Goal: Task Accomplishment & Management: Manage account settings

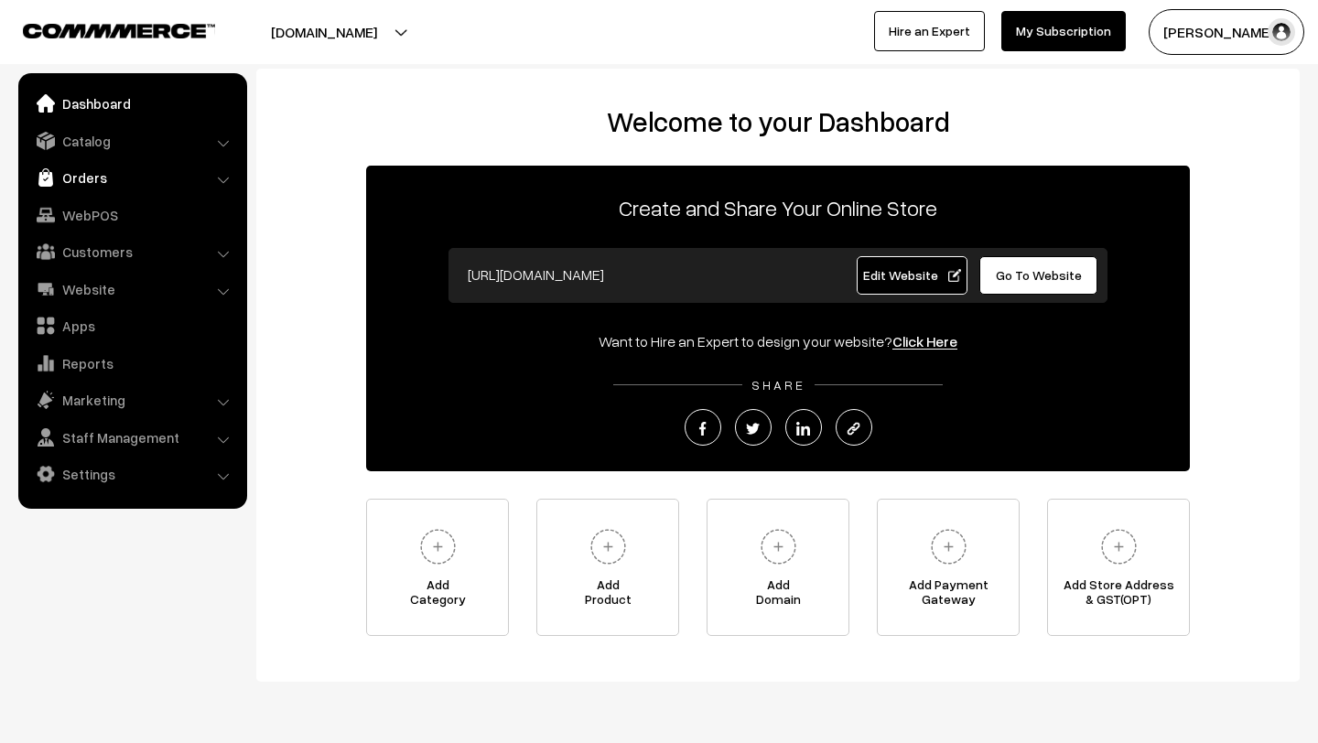
click at [68, 182] on link "Orders" at bounding box center [132, 177] width 218 height 33
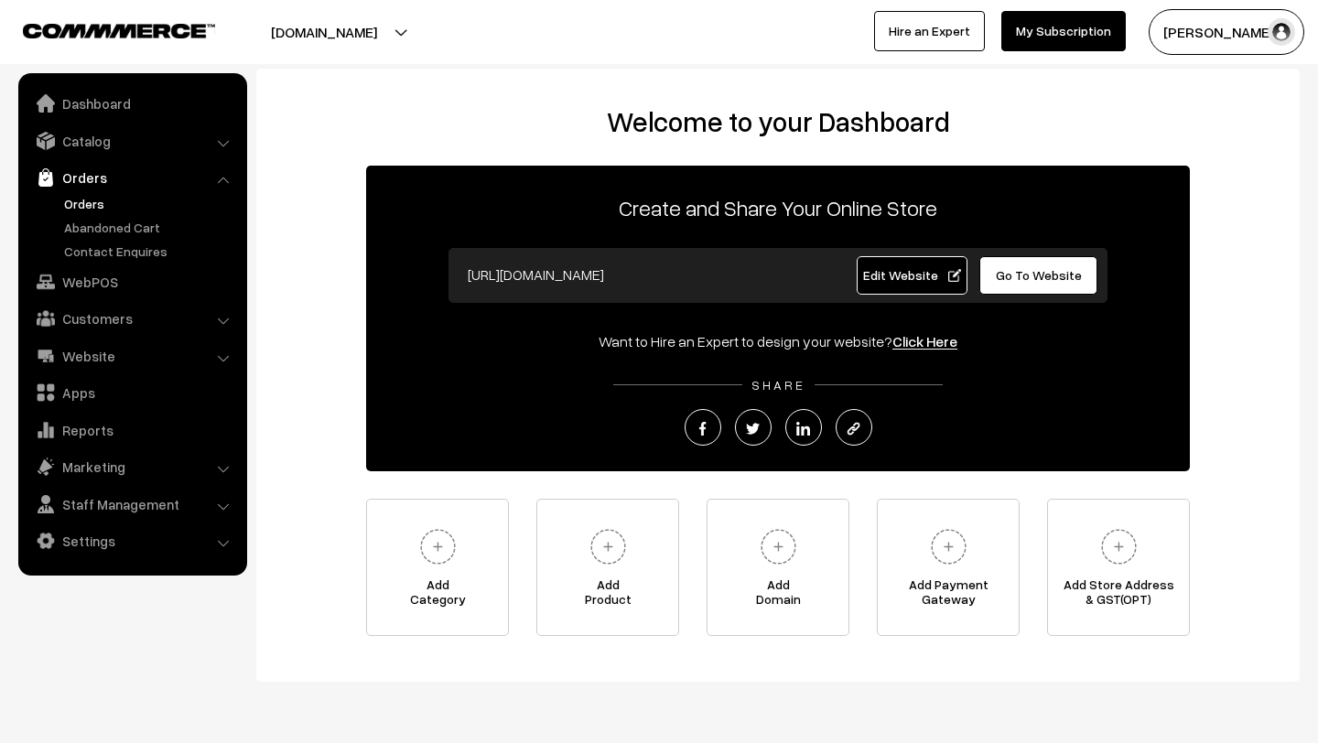
click at [85, 202] on link "Orders" at bounding box center [150, 203] width 181 height 19
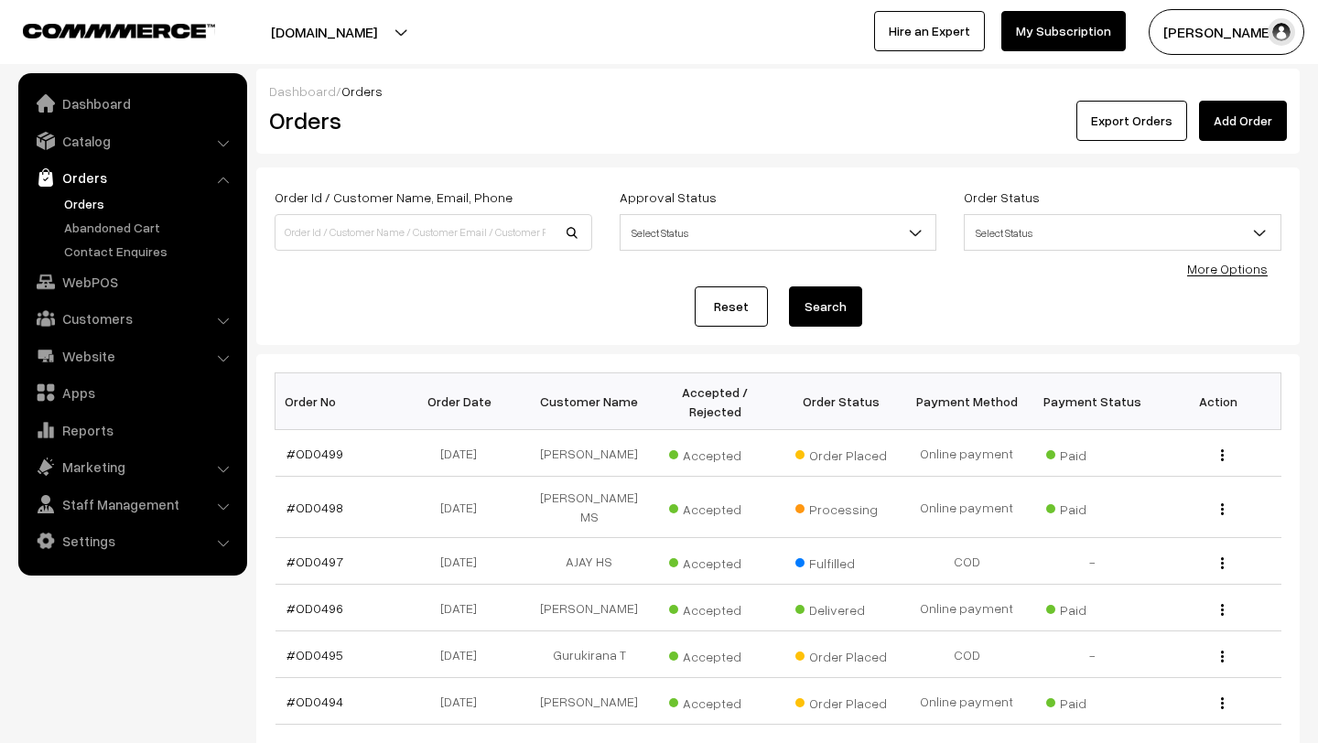
click at [1195, 47] on button "Madhu K" at bounding box center [1227, 32] width 156 height 46
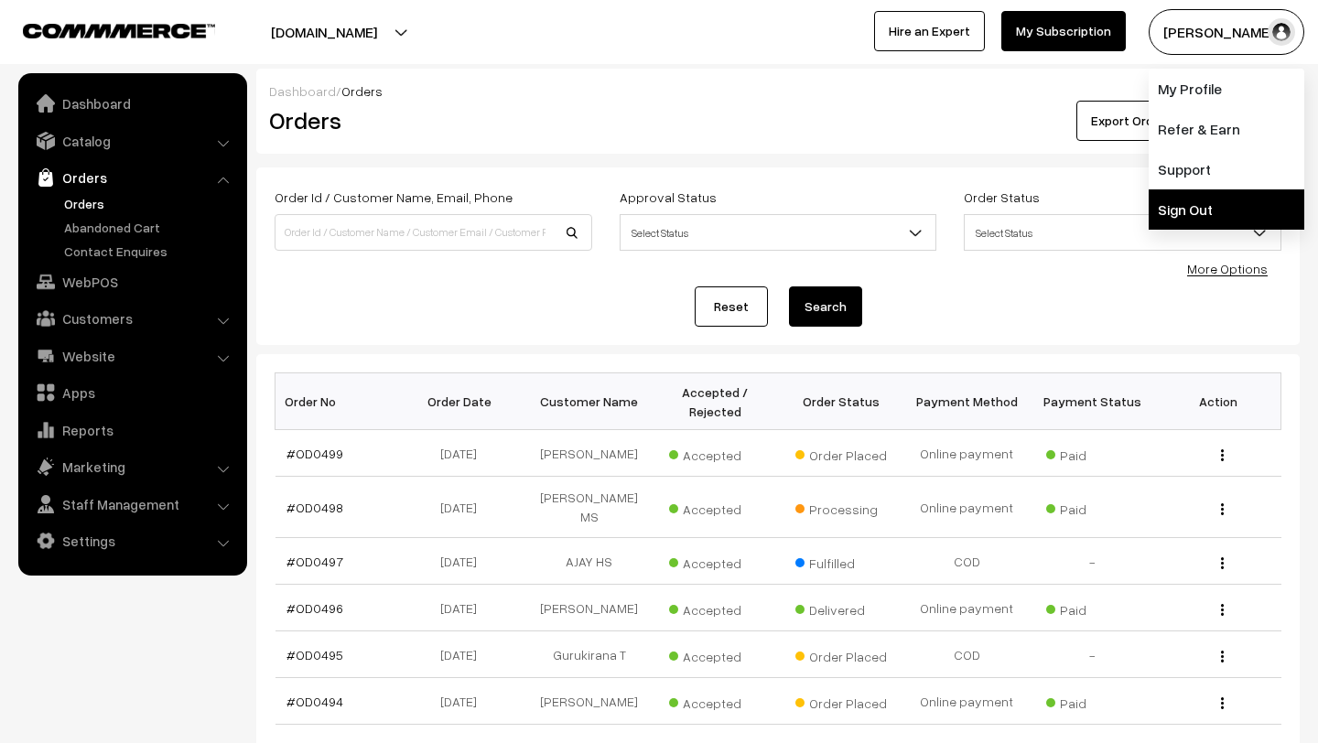
click at [1197, 198] on link "Sign Out" at bounding box center [1227, 210] width 156 height 40
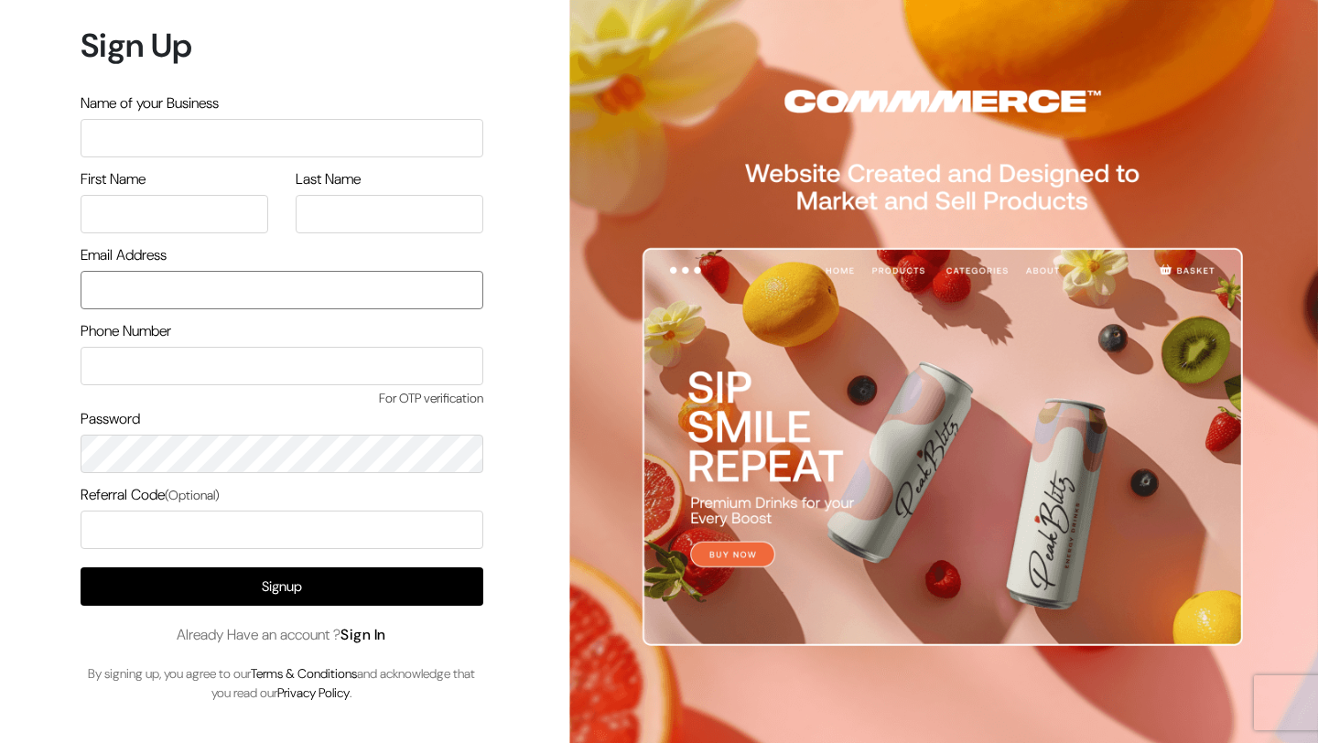
type input "[EMAIL_ADDRESS][DOMAIN_NAME]"
click at [364, 634] on link "Sign In" at bounding box center [364, 634] width 46 height 19
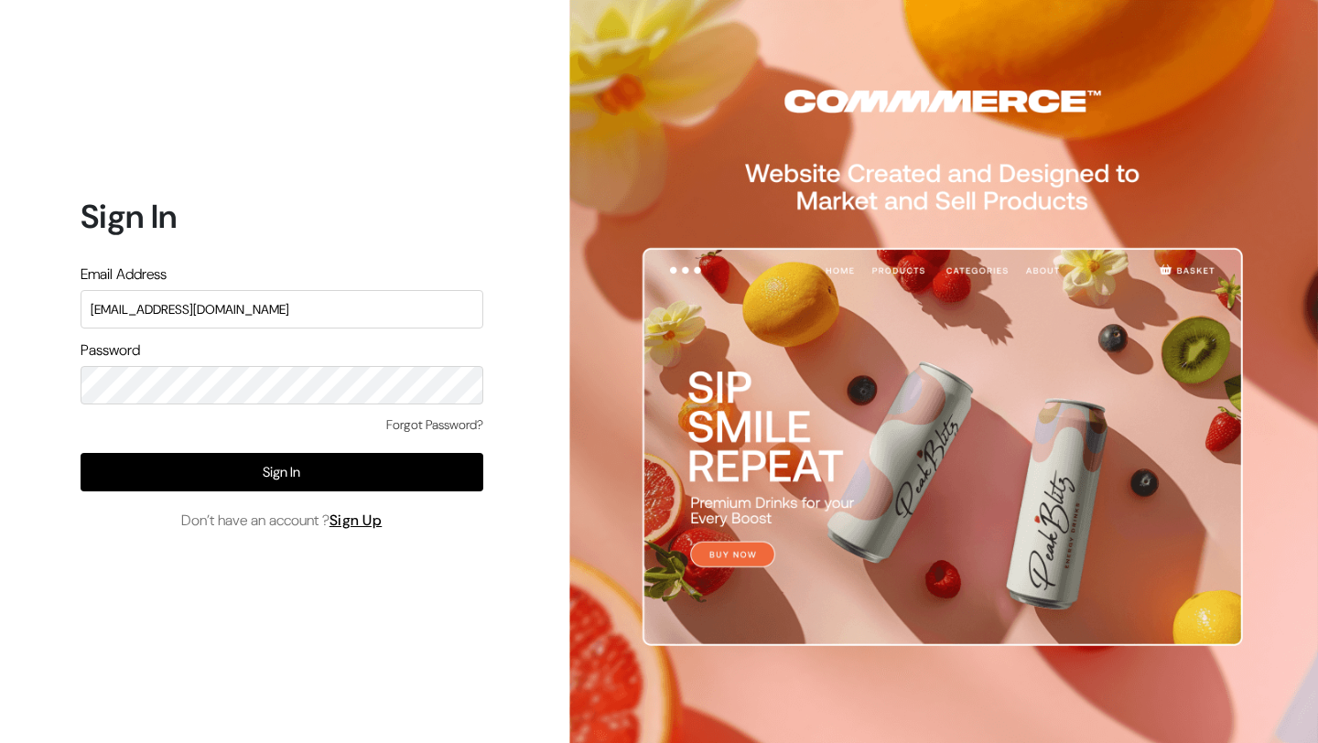
drag, startPoint x: 0, startPoint y: 0, endPoint x: 292, endPoint y: 308, distance: 424.1
click at [292, 308] on input "[EMAIL_ADDRESS][DOMAIN_NAME]" at bounding box center [282, 309] width 403 height 38
click at [292, 308] on input "mk@yourdesignstore.in" at bounding box center [282, 309] width 403 height 38
type input "lokesh@yourdesignstore.in"
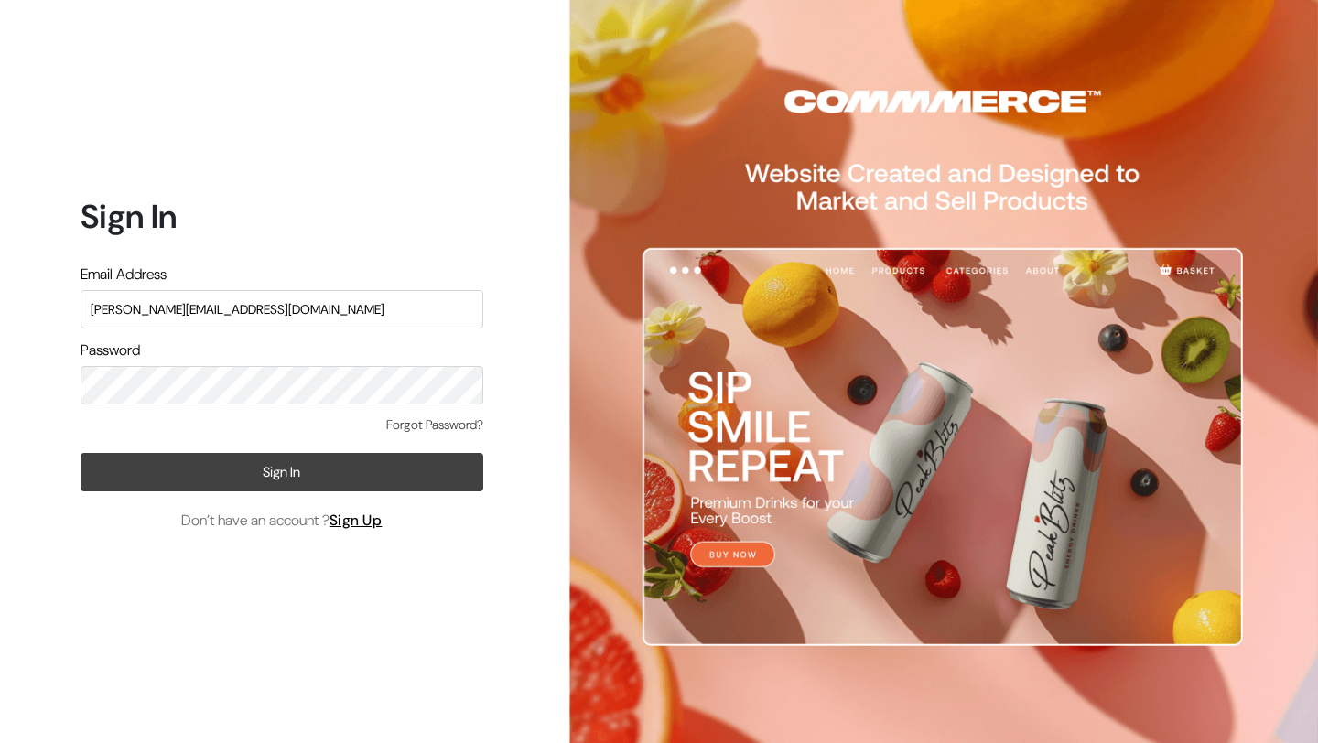
click at [223, 476] on button "Sign In" at bounding box center [282, 472] width 403 height 38
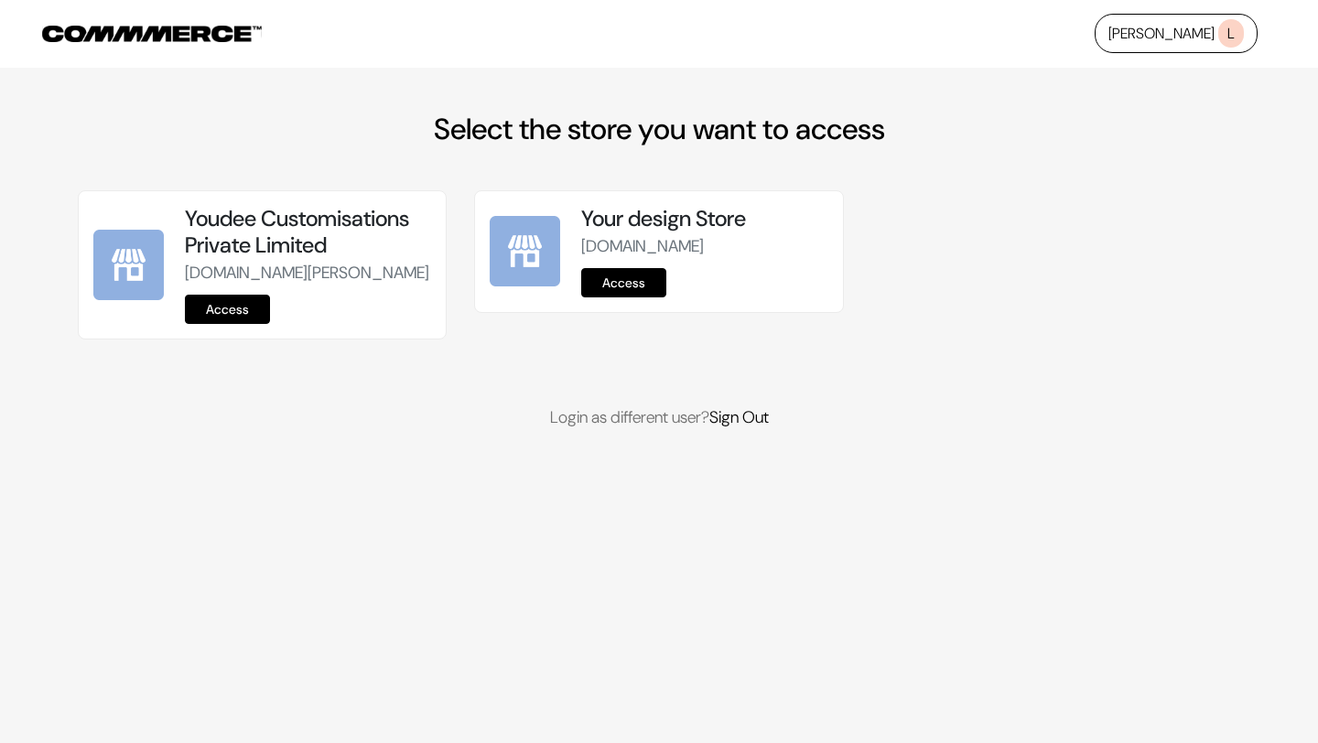
click at [225, 324] on link "Access" at bounding box center [227, 309] width 85 height 29
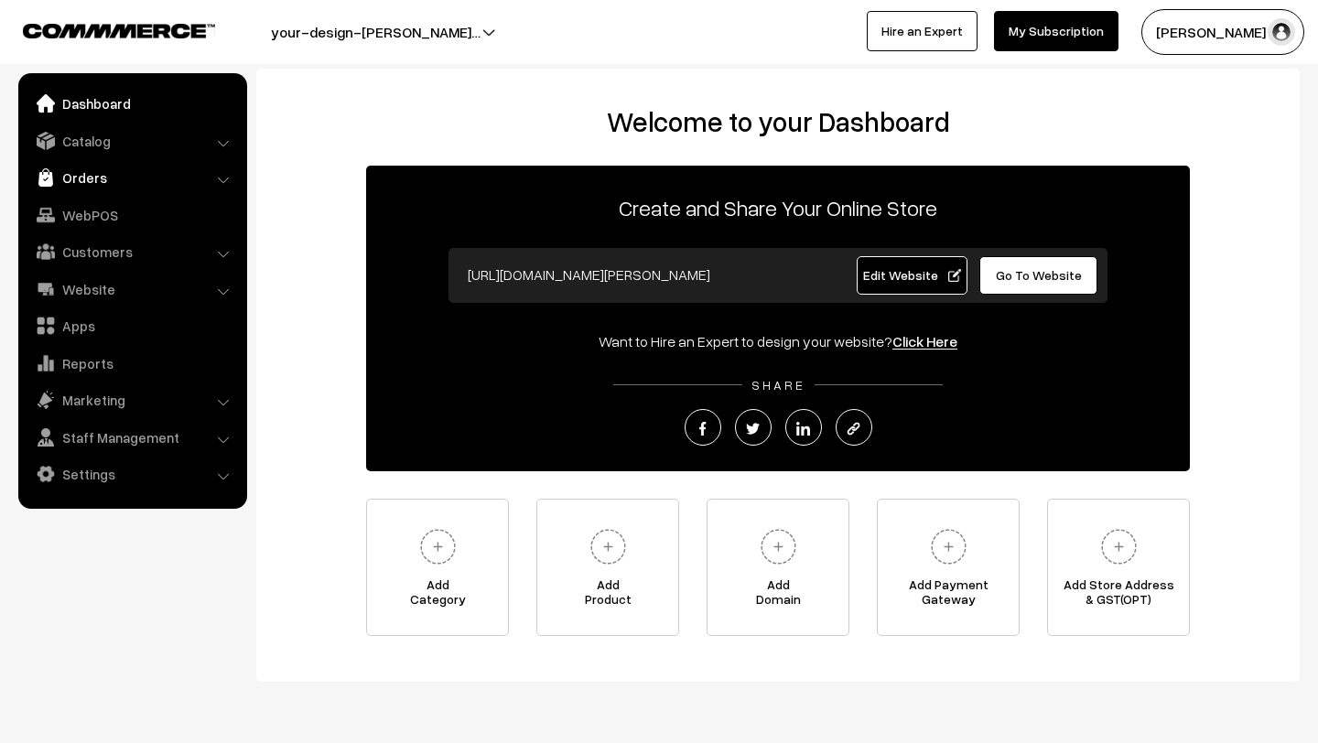
click at [91, 179] on link "Orders" at bounding box center [132, 177] width 218 height 33
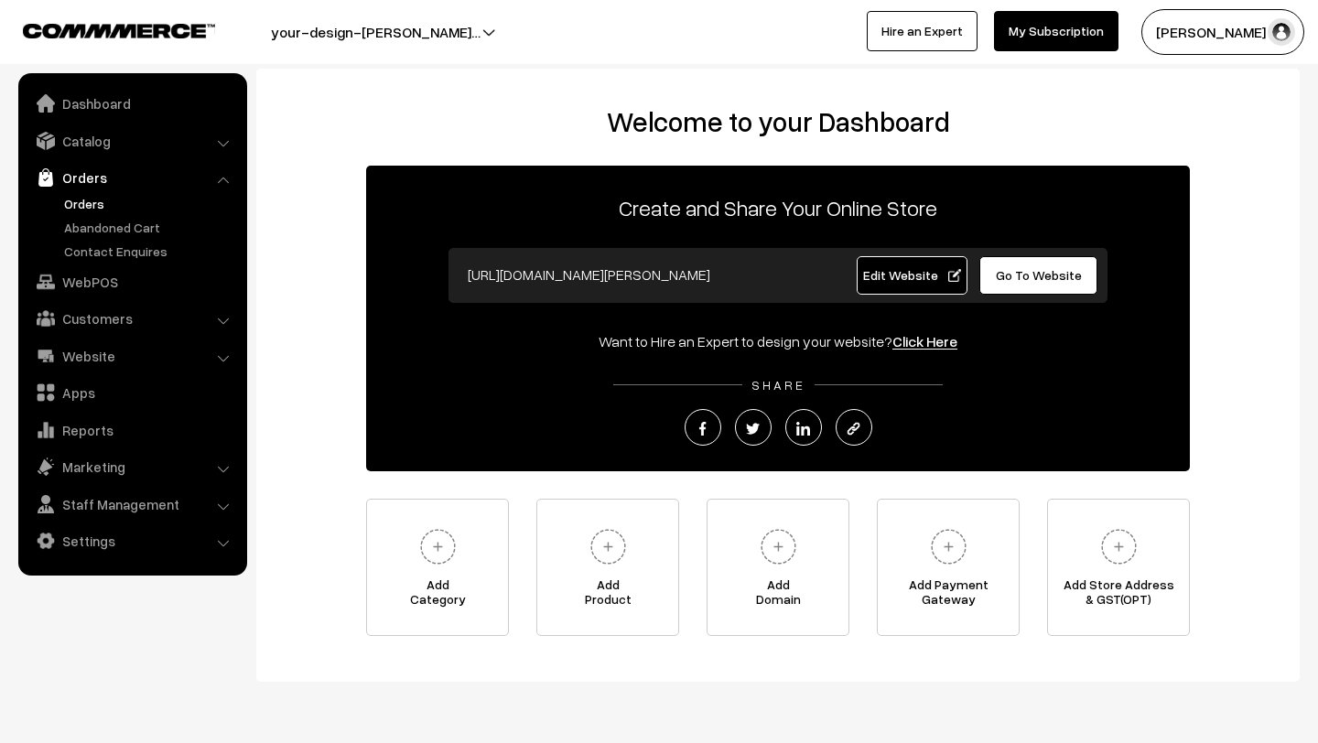
click at [94, 206] on link "Orders" at bounding box center [150, 203] width 181 height 19
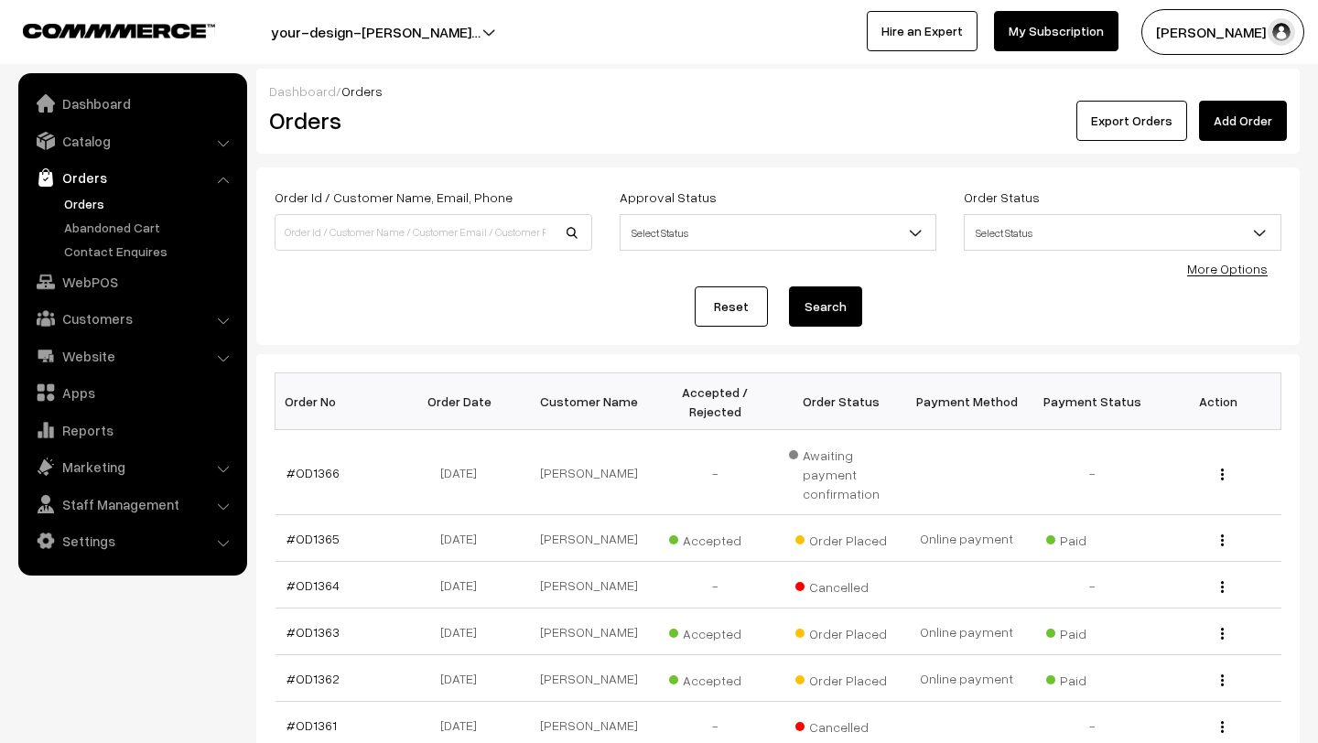
click at [90, 203] on link "Orders" at bounding box center [150, 203] width 181 height 19
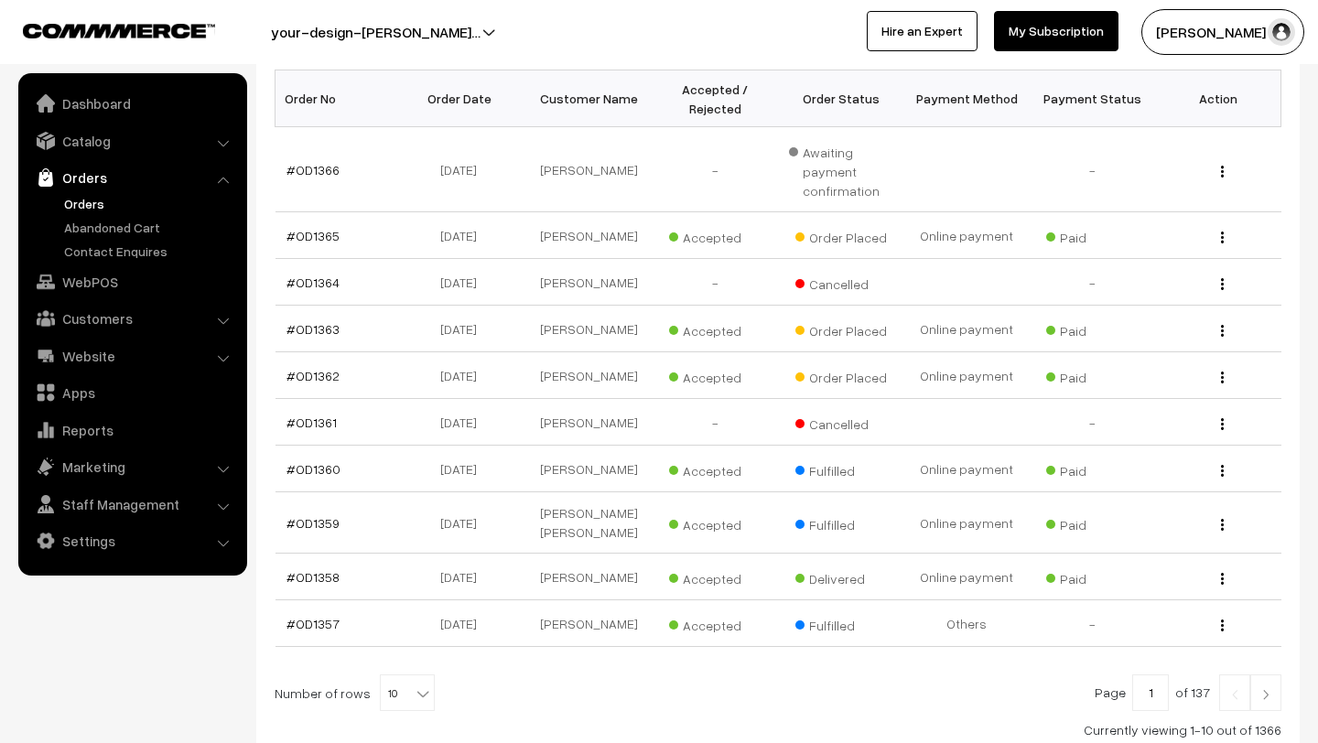
scroll to position [456, 0]
